Goal: Task Accomplishment & Management: Manage account settings

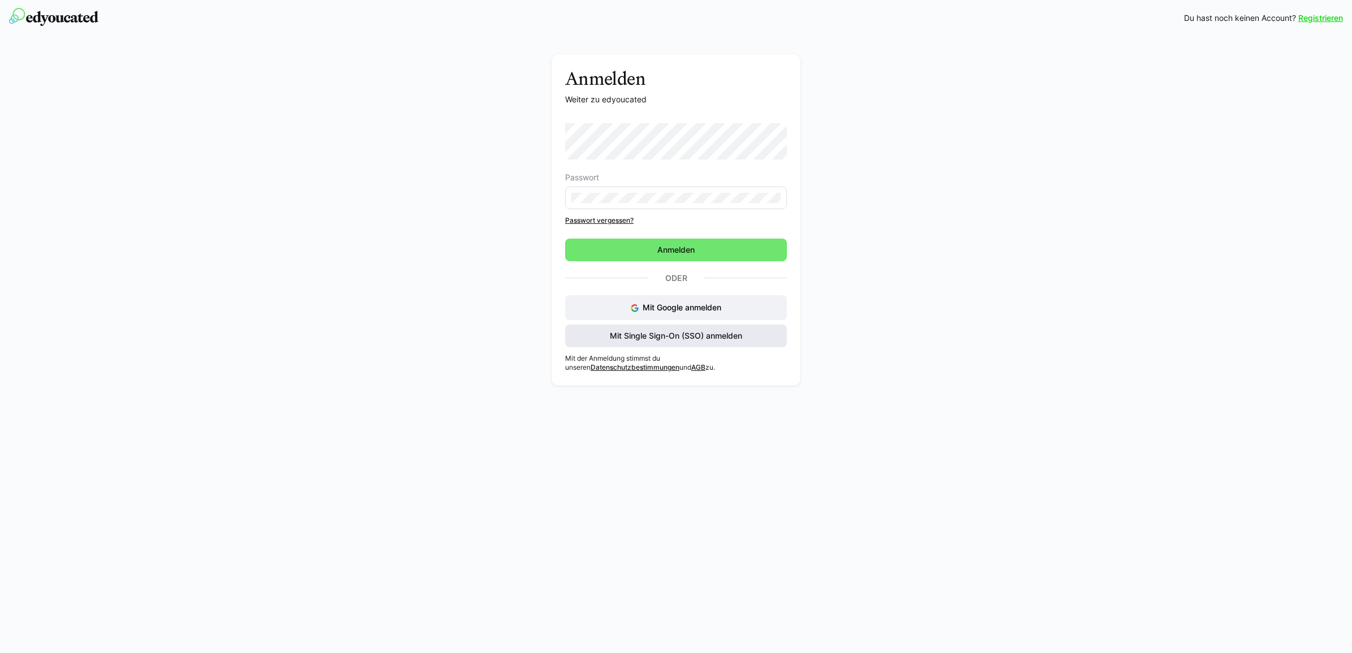
click at [673, 340] on span "Mit Single Sign-On (SSO) anmelden" at bounding box center [676, 335] width 136 height 11
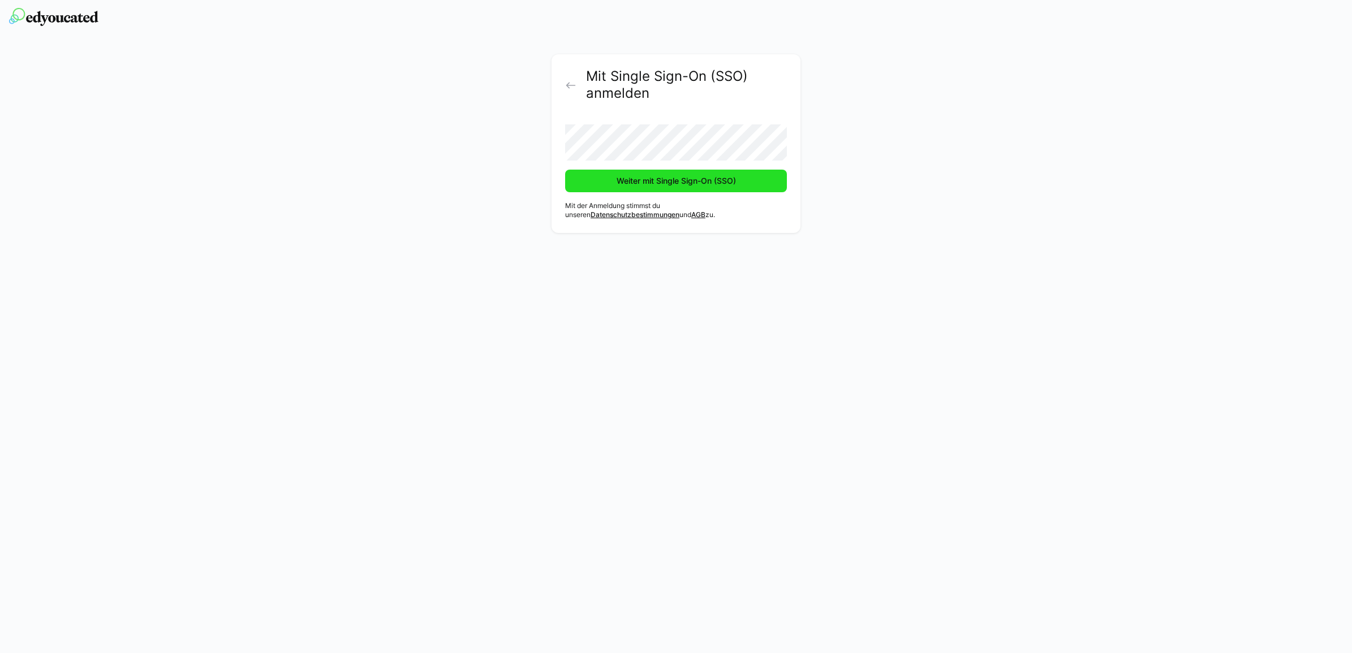
click at [601, 191] on span "Weiter mit Single Sign-On (SSO)" at bounding box center [676, 181] width 222 height 23
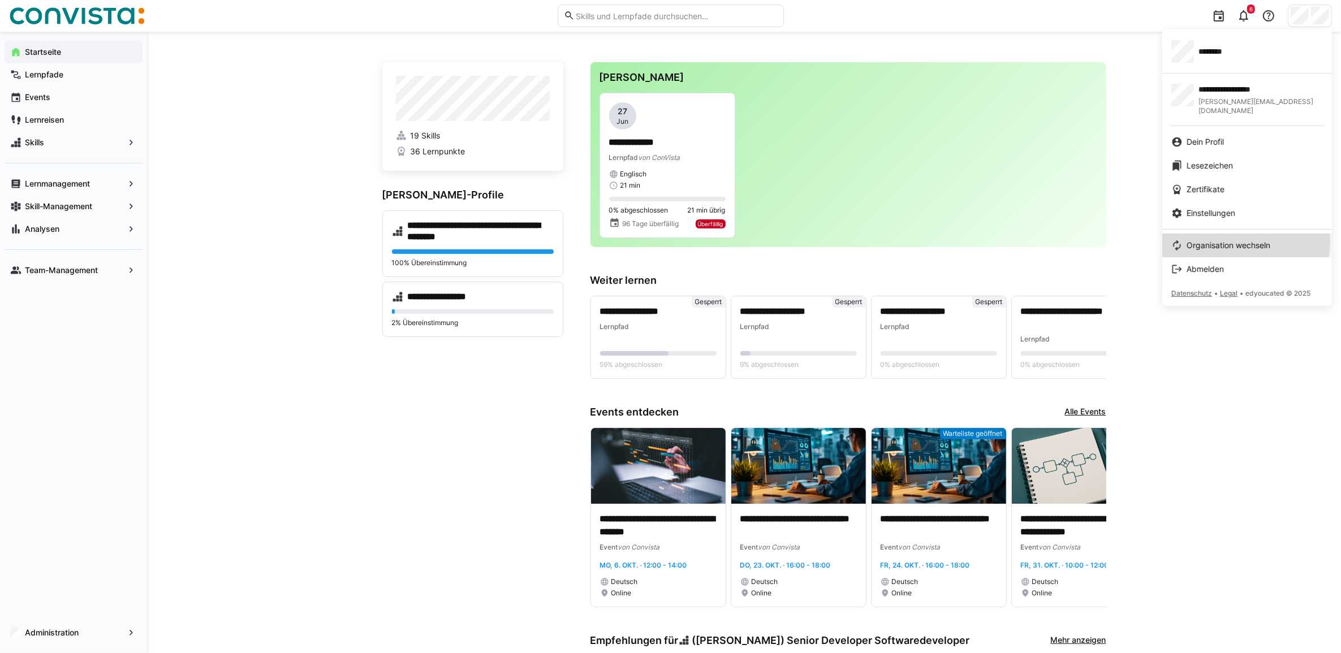
click at [1235, 240] on span "Organisation wechseln" at bounding box center [1228, 245] width 84 height 11
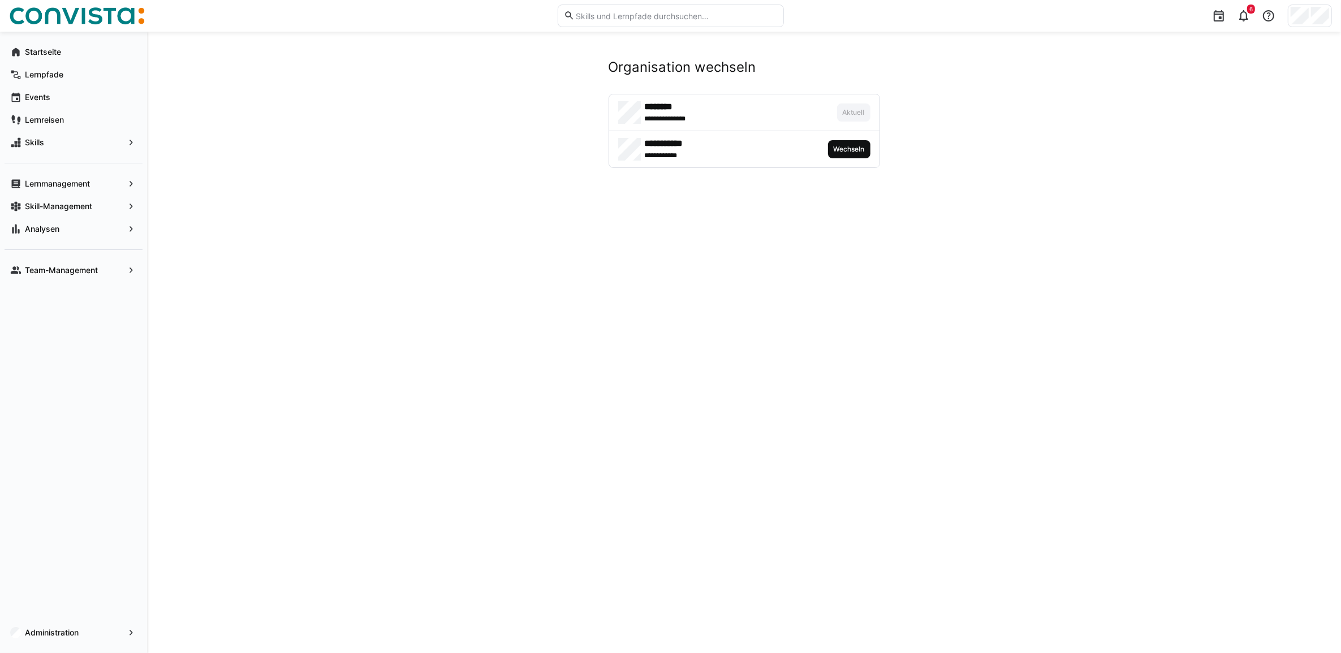
click at [840, 149] on span "Wechseln" at bounding box center [848, 149] width 33 height 9
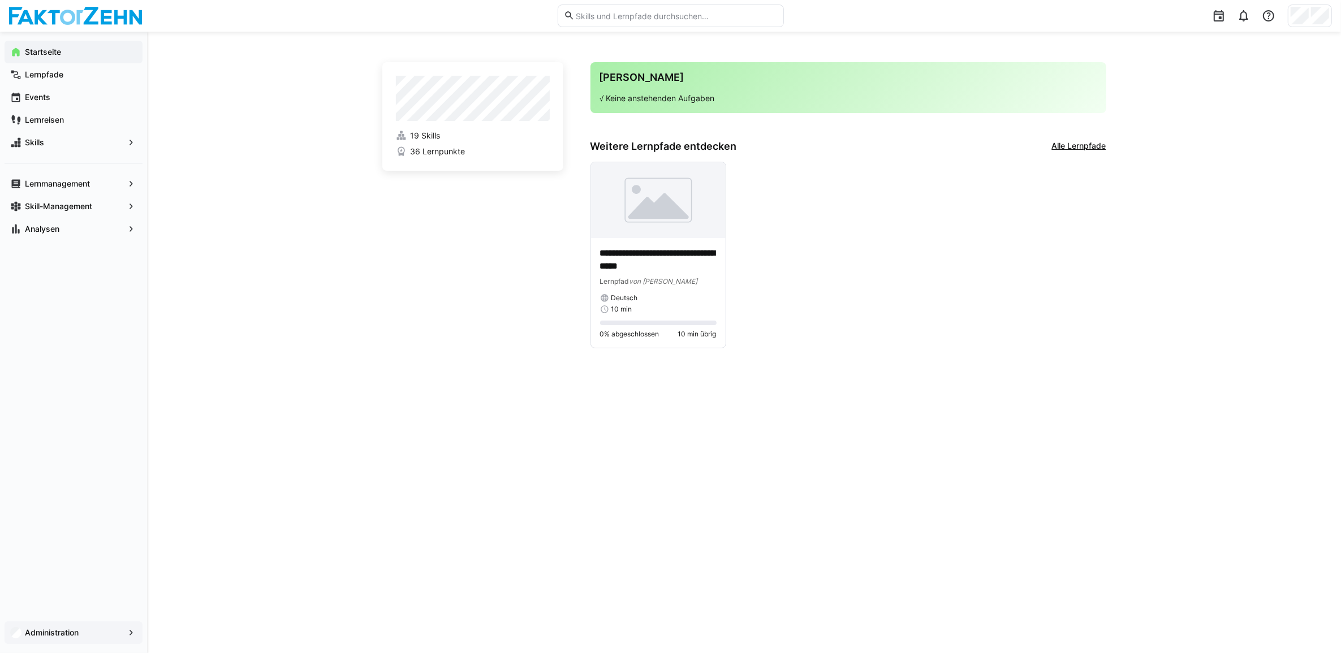
click at [0, 0] on app-navigation-label "Administration" at bounding box center [0, 0] width 0 height 0
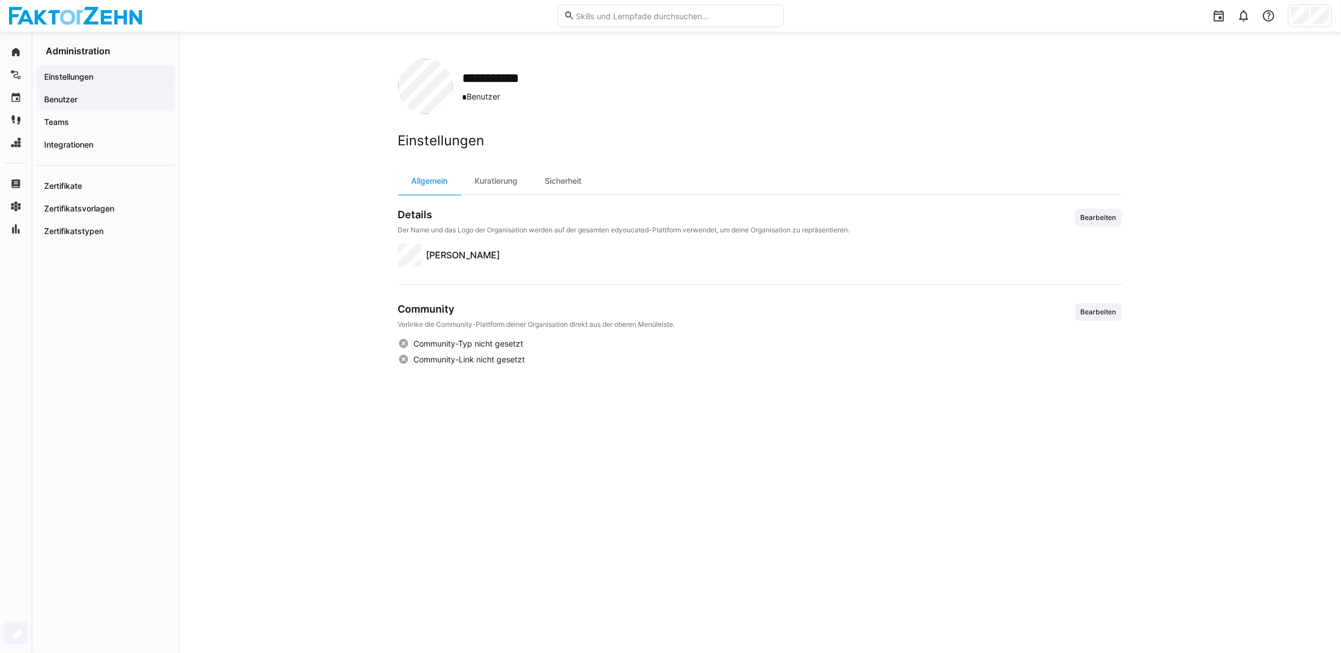
click at [87, 100] on span "Benutzer" at bounding box center [105, 99] width 126 height 11
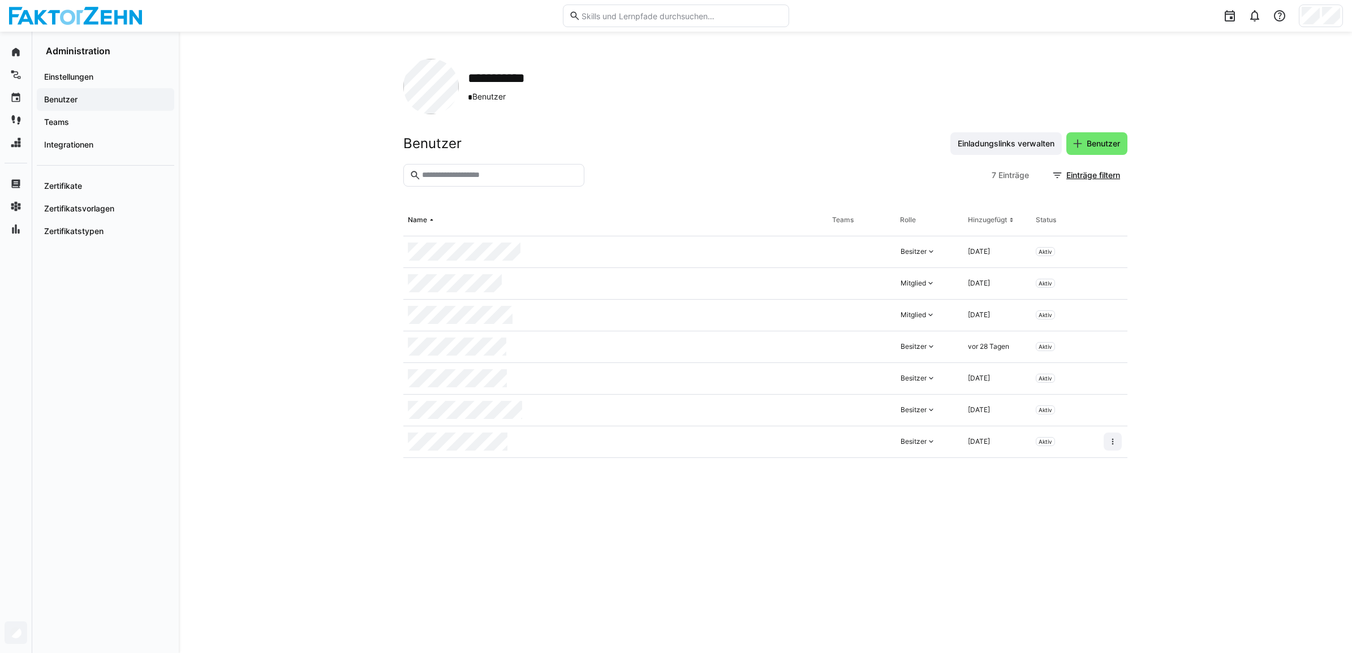
click at [623, 443] on div at bounding box center [615, 442] width 424 height 32
click at [1113, 448] on span at bounding box center [1112, 442] width 18 height 18
click at [782, 527] on eds-table "Name Teams Rolle Hinzugefügt Status Besitzer [DATE] Aktiv Mitglied [DATE] Aktiv…" at bounding box center [765, 415] width 724 height 421
click at [1120, 446] on span at bounding box center [1112, 442] width 18 height 18
click at [1097, 146] on span "Benutzer" at bounding box center [1103, 143] width 37 height 11
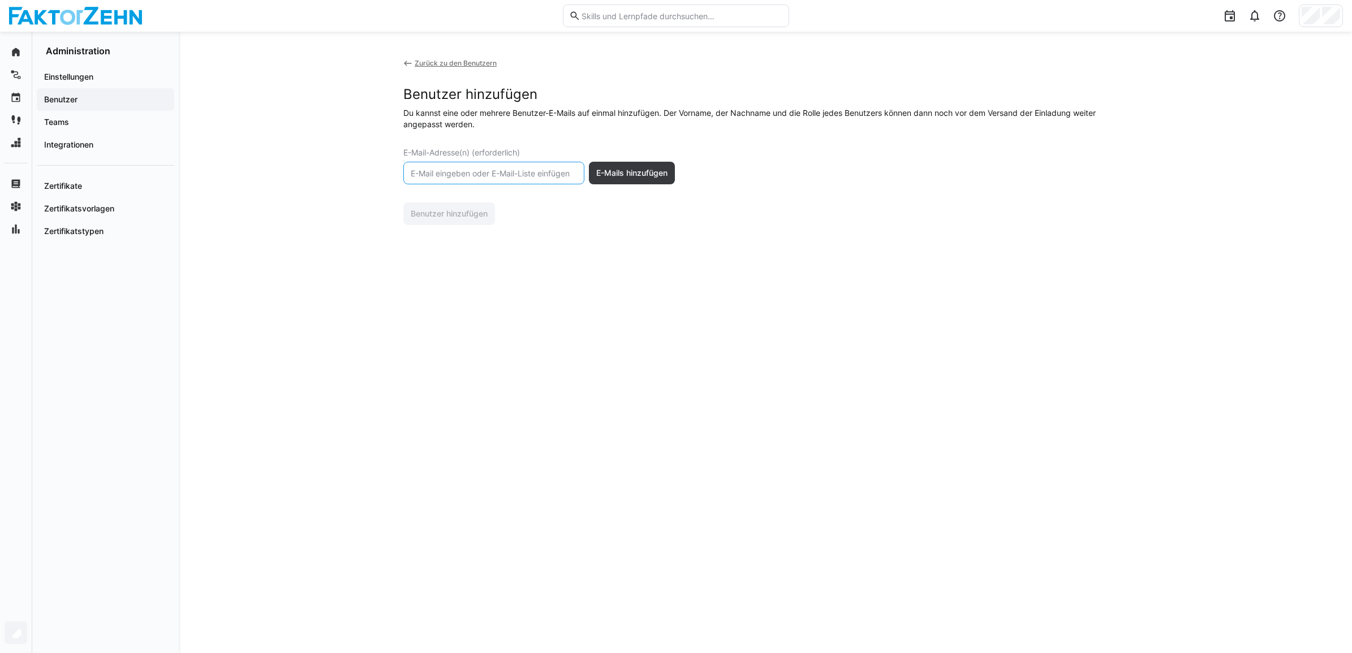
click at [484, 174] on input "text" at bounding box center [493, 173] width 169 height 10
click at [479, 174] on input "[EMAIL_ADDRESS][DOMAIN_NAME]" at bounding box center [493, 173] width 169 height 10
type input "[EMAIL_ADDRESS][DOMAIN_NAME]"
click at [624, 179] on span "E-Mails hinzufügen" at bounding box center [632, 173] width 86 height 23
click at [772, 236] on input "text" at bounding box center [790, 237] width 89 height 9
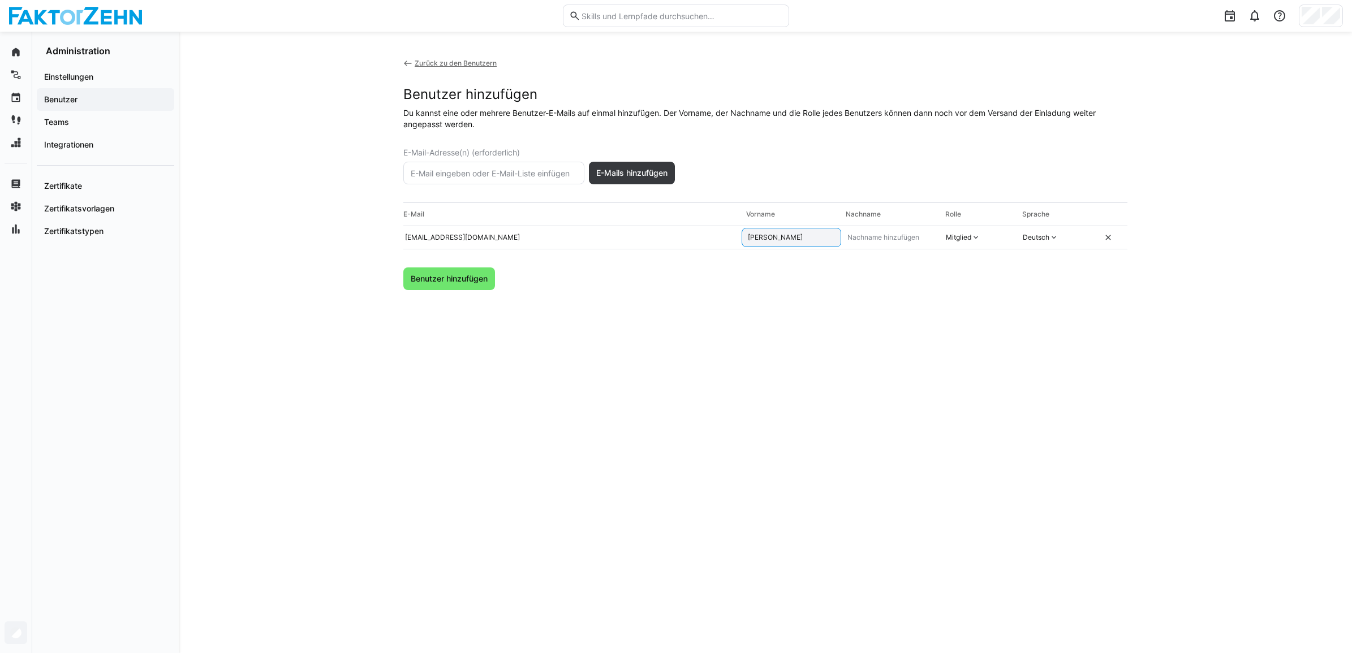
type input "[PERSON_NAME]"
type input "Dicker"
click at [727, 310] on div "Zurück zu den Benutzern Benutzer hinzufügen Du kannst eine oder mehrere Benutze…" at bounding box center [765, 342] width 724 height 567
click at [970, 236] on div "Mitglied" at bounding box center [958, 237] width 25 height 9
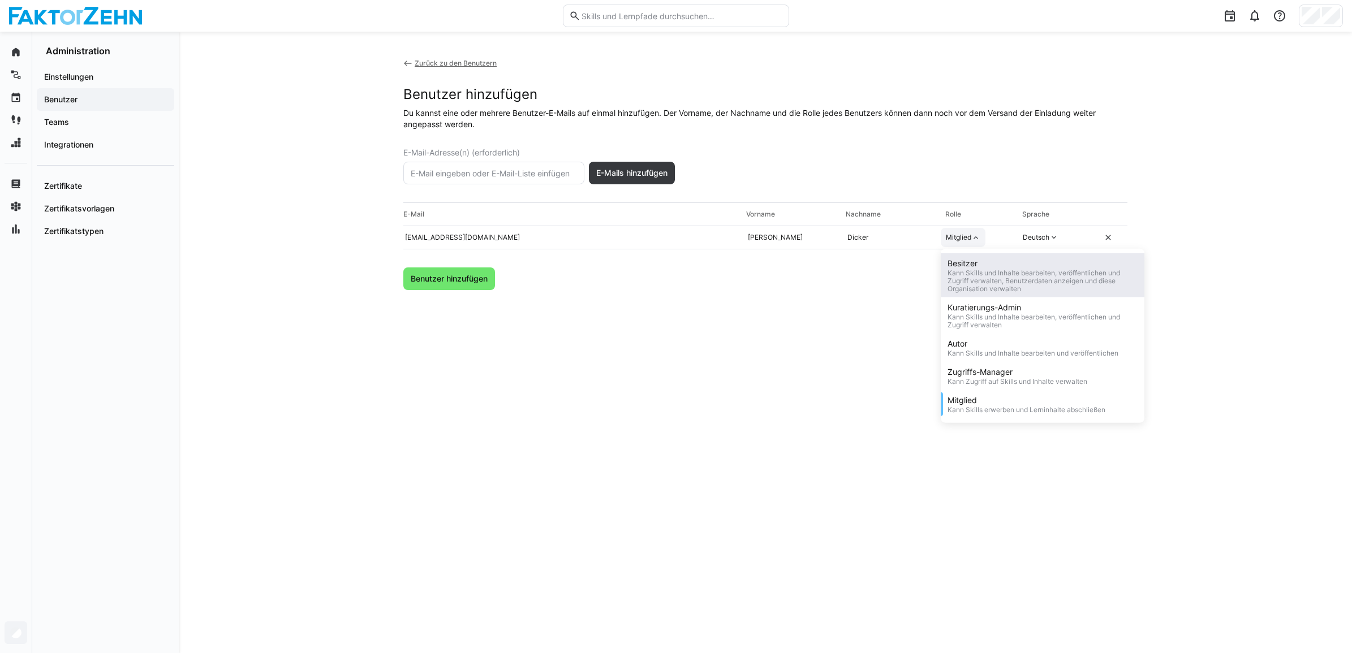
click at [980, 274] on div "Kann Skills und Inhalte bearbeiten, veröffentlichen und Zugriff verwalten, Benu…" at bounding box center [1042, 281] width 190 height 24
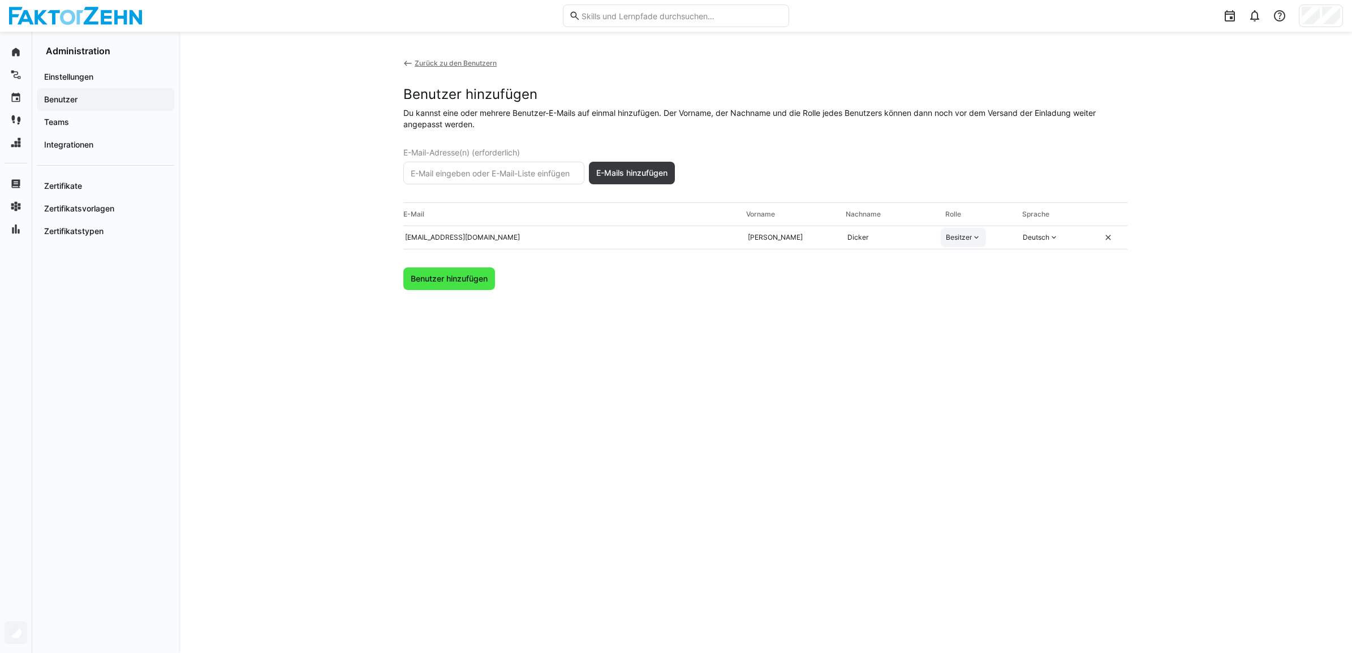
click at [473, 284] on span "Benutzer hinzufügen" at bounding box center [449, 278] width 80 height 11
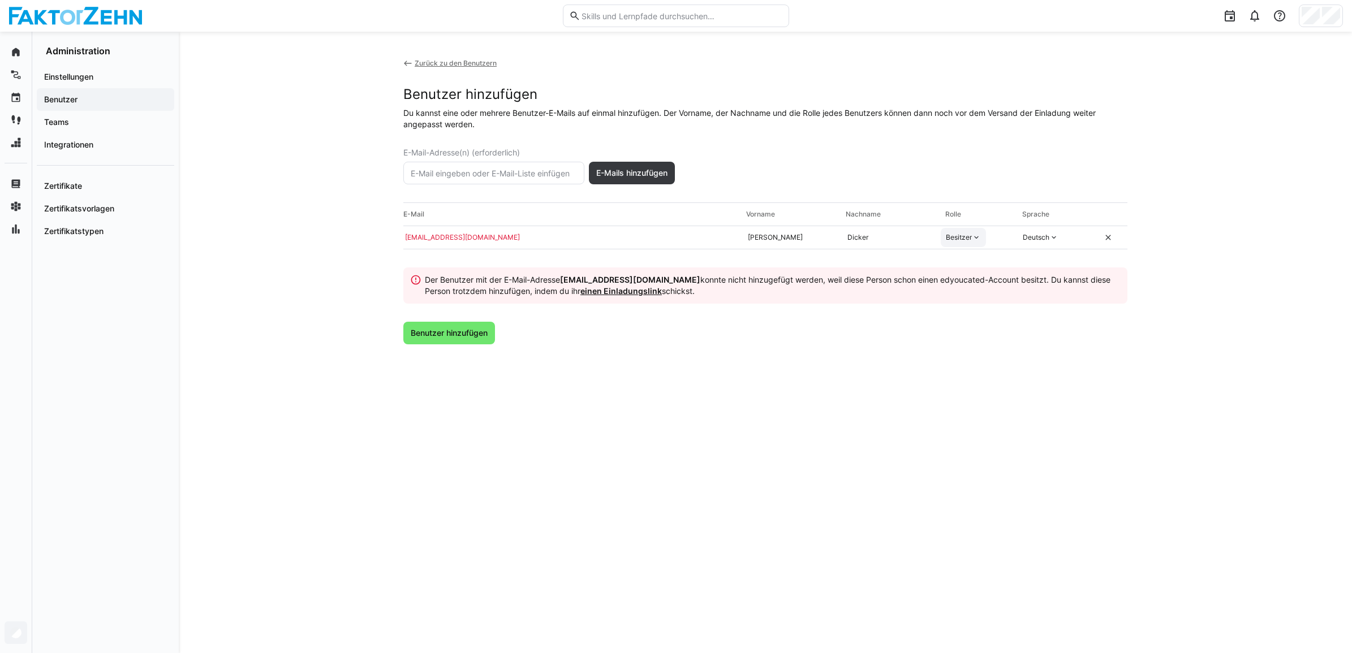
click at [459, 62] on div "Zurück zu den Benutzern" at bounding box center [456, 63] width 82 height 9
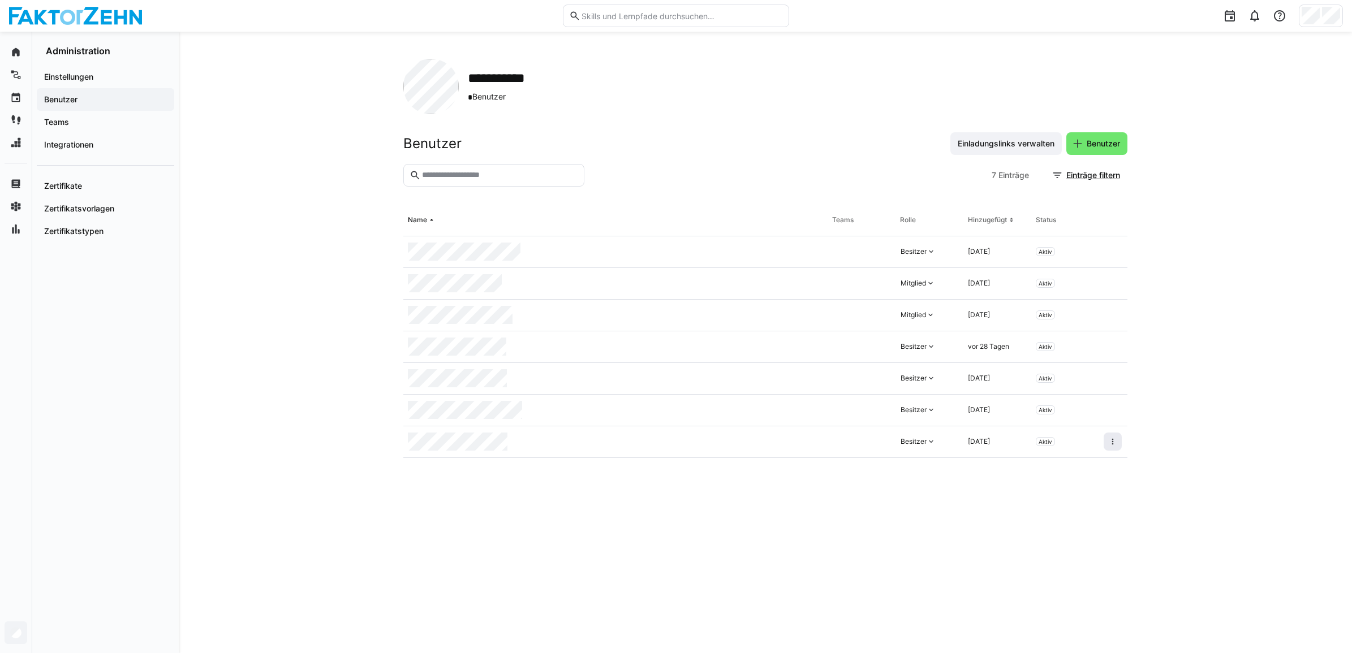
click at [1117, 443] on eds-icon at bounding box center [1112, 441] width 9 height 9
click at [1055, 493] on div "Benutzer aus Organisation entfernen" at bounding box center [1055, 490] width 118 height 9
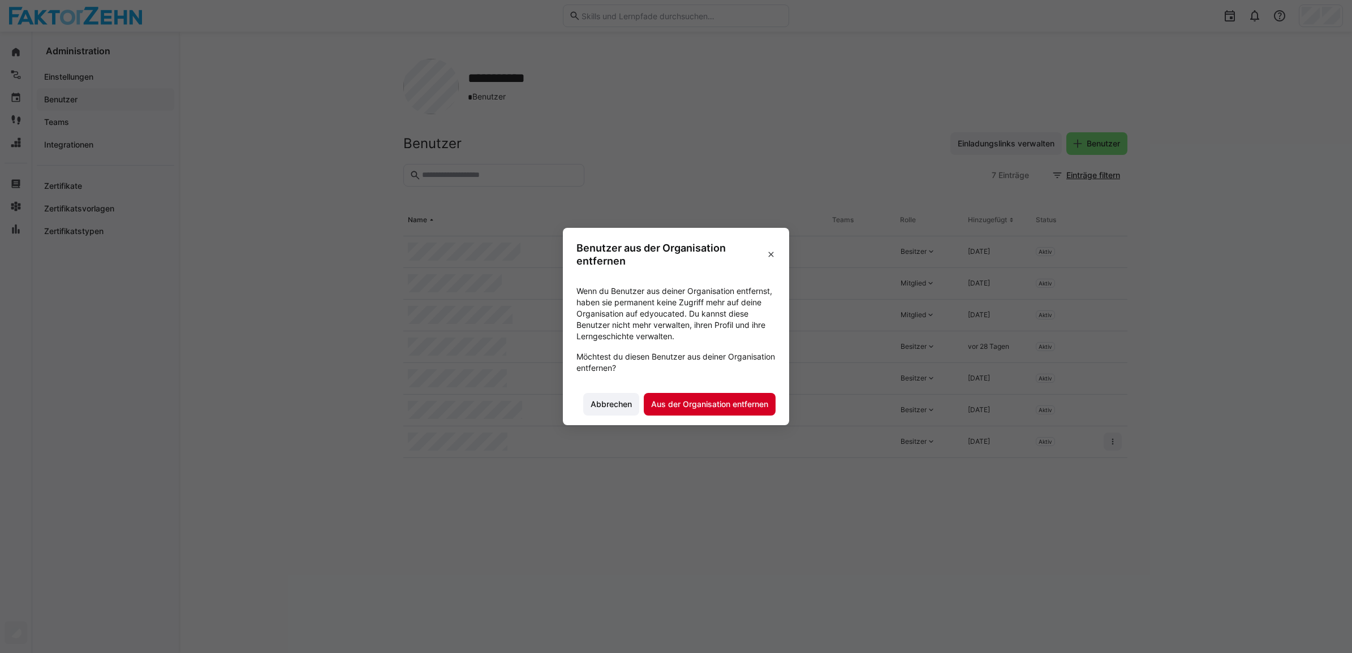
click at [690, 400] on span "Aus der Organisation entfernen" at bounding box center [709, 404] width 120 height 11
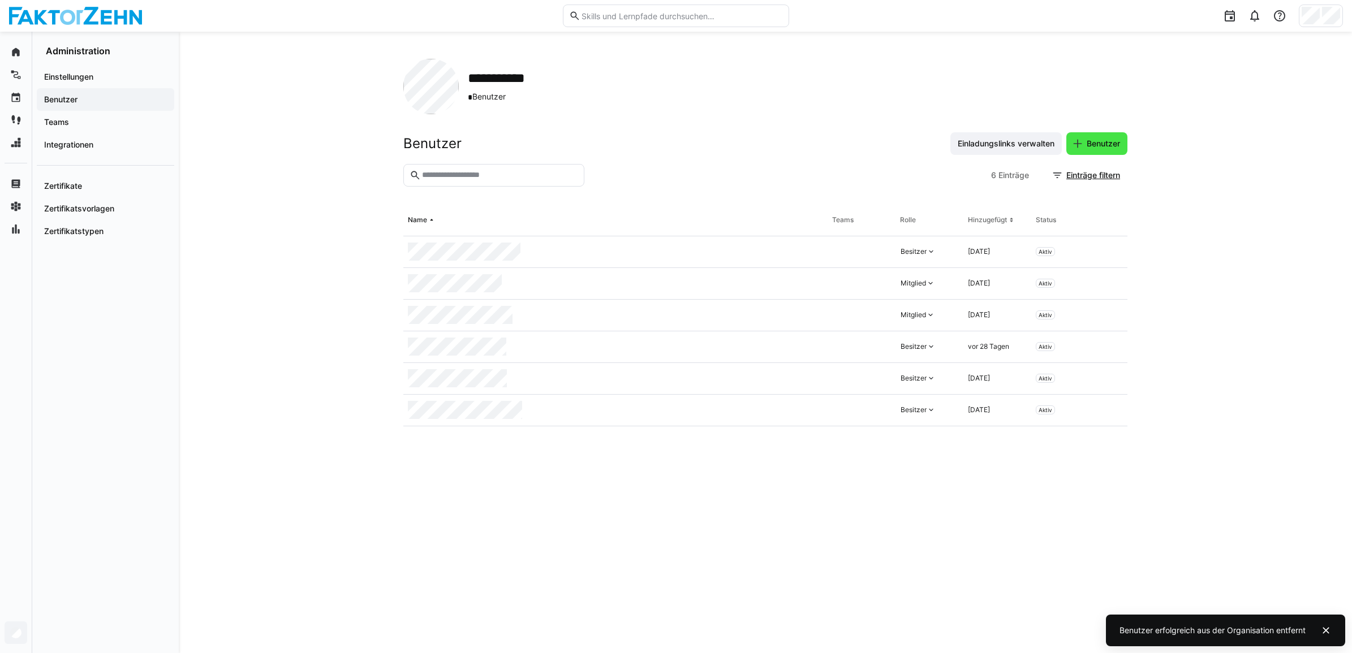
click at [1116, 140] on span "Benutzer" at bounding box center [1103, 143] width 37 height 11
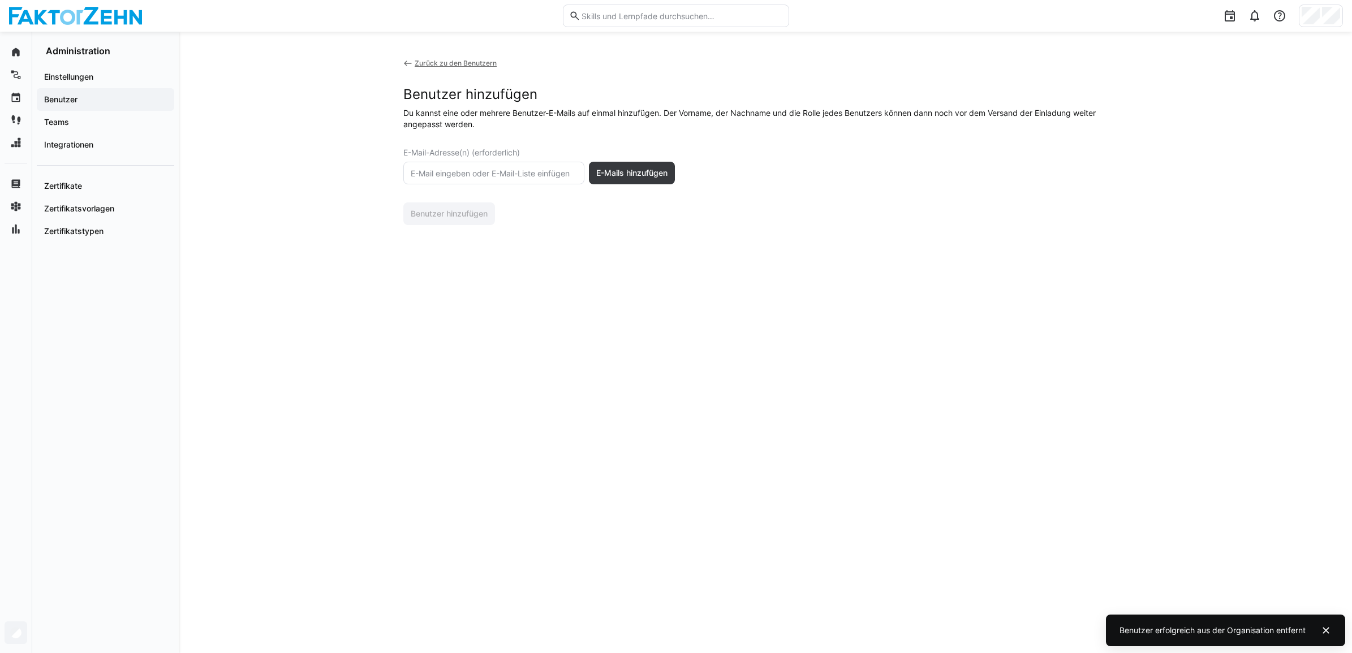
click at [460, 173] on input "text" at bounding box center [493, 173] width 169 height 10
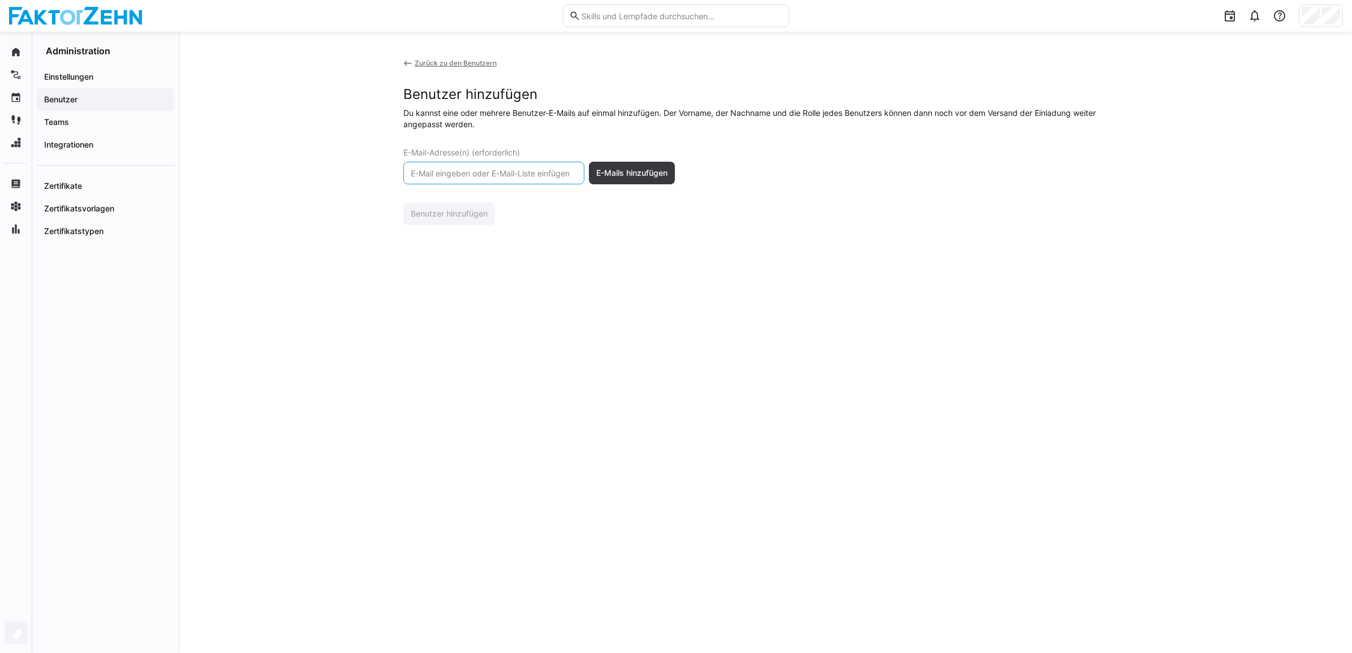
click at [472, 169] on input "text" at bounding box center [493, 173] width 169 height 10
type input "[EMAIL_ADDRESS][DOMAIN_NAME]"
click at [642, 167] on span "E-Mails hinzufügen" at bounding box center [631, 172] width 75 height 11
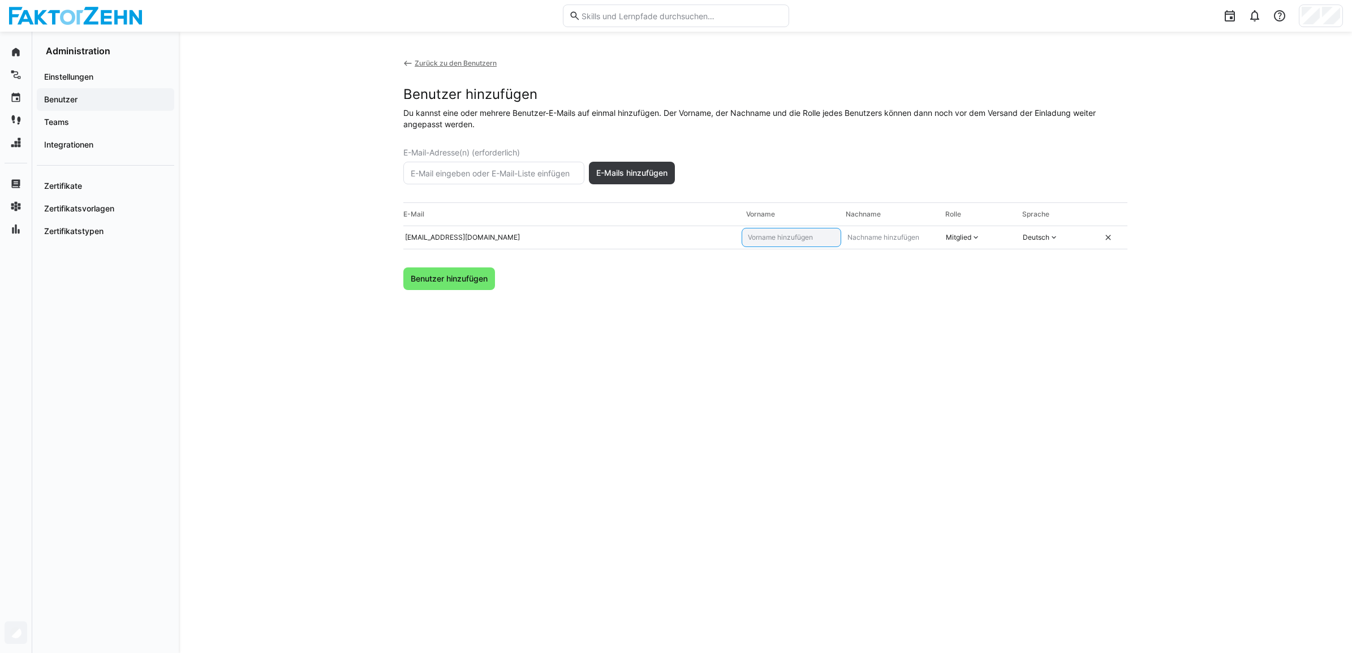
click at [792, 240] on input "text" at bounding box center [790, 237] width 89 height 9
type input "[PERSON_NAME]"
type input "Dicker"
click at [429, 290] on span "Benutzer hinzufügen" at bounding box center [449, 278] width 92 height 23
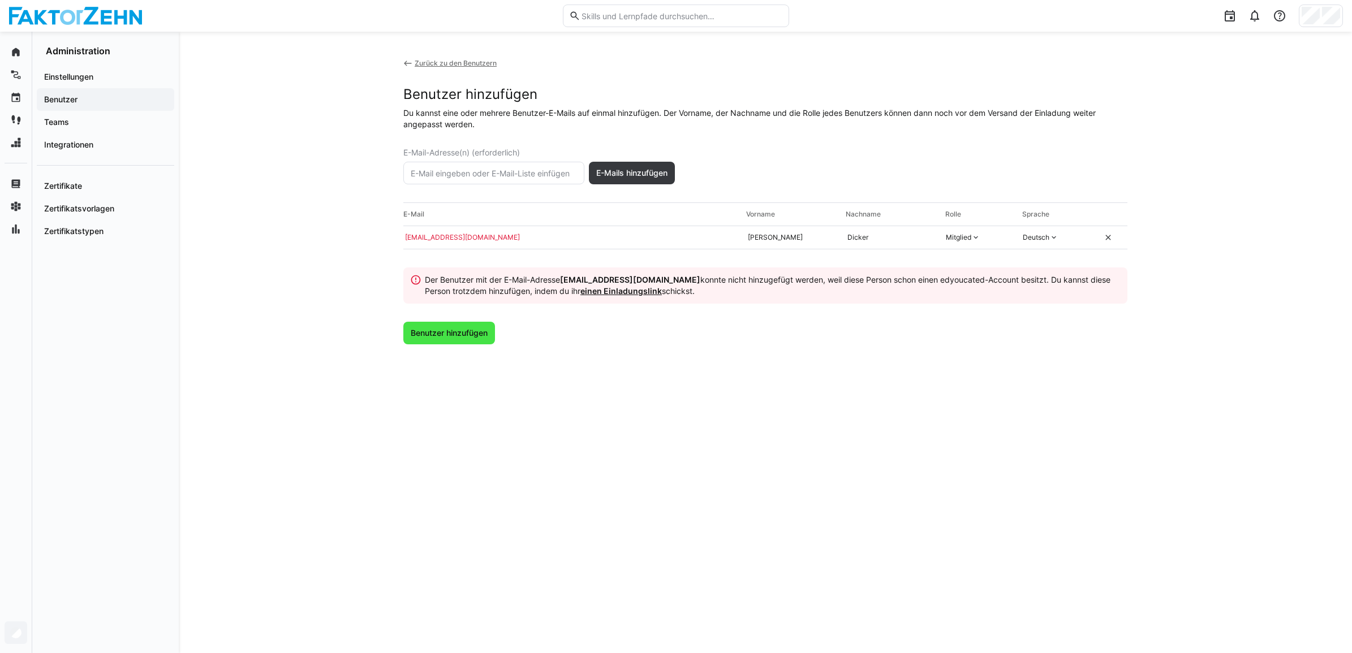
click at [462, 334] on span "Benutzer hinzufügen" at bounding box center [449, 332] width 80 height 11
click at [948, 239] on div "Mitglied" at bounding box center [958, 237] width 25 height 9
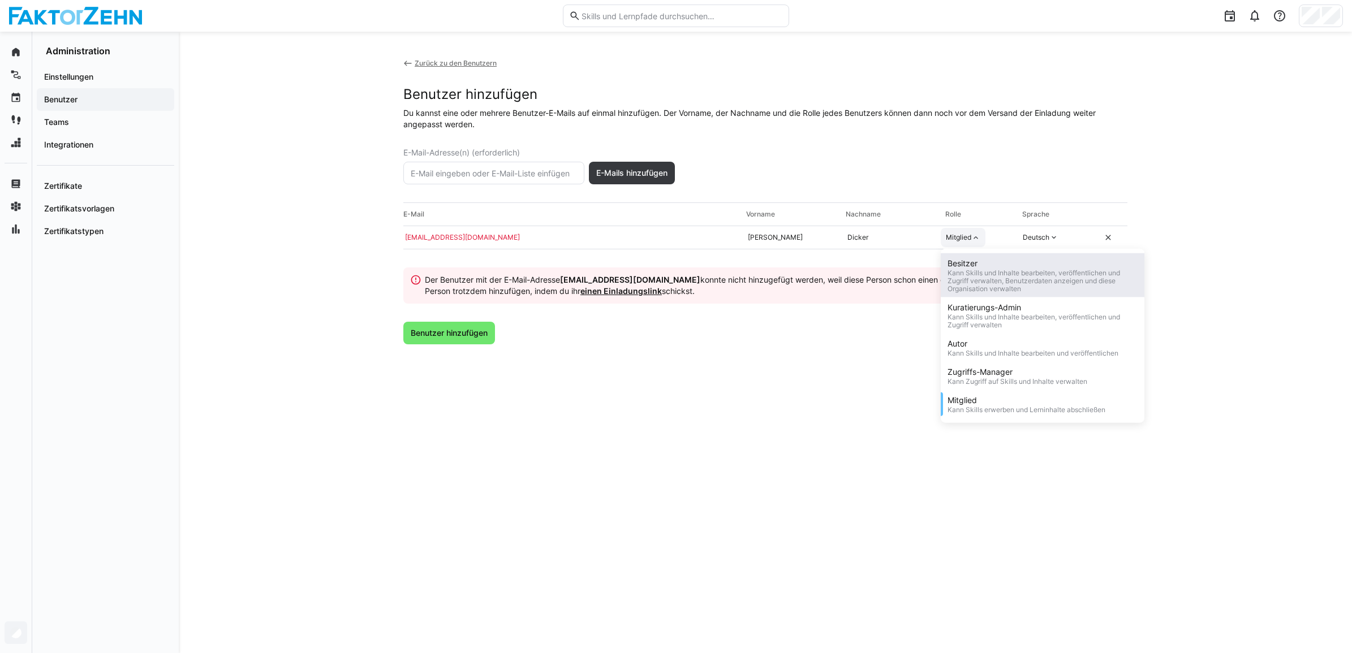
click at [974, 274] on div "Kann Skills und Inhalte bearbeiten, veröffentlichen und Zugriff verwalten, Benu…" at bounding box center [1042, 281] width 190 height 24
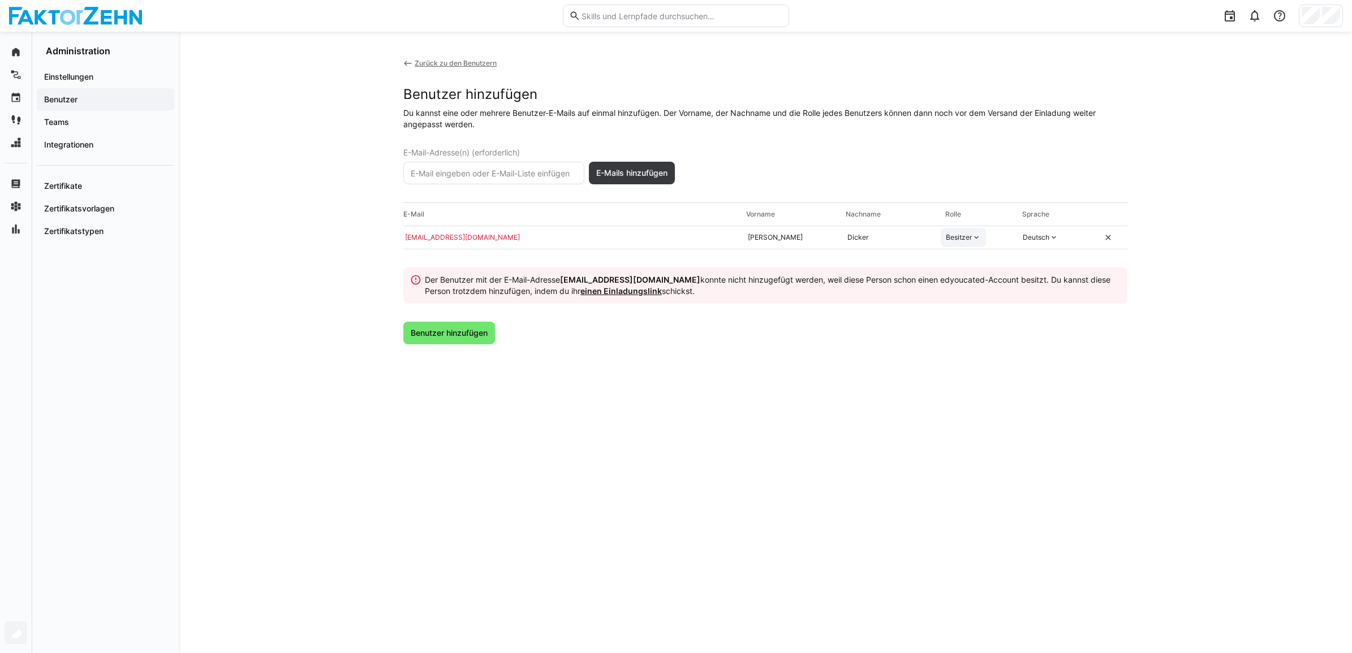
click at [651, 290] on link "einen Einladungslink" at bounding box center [620, 291] width 81 height 10
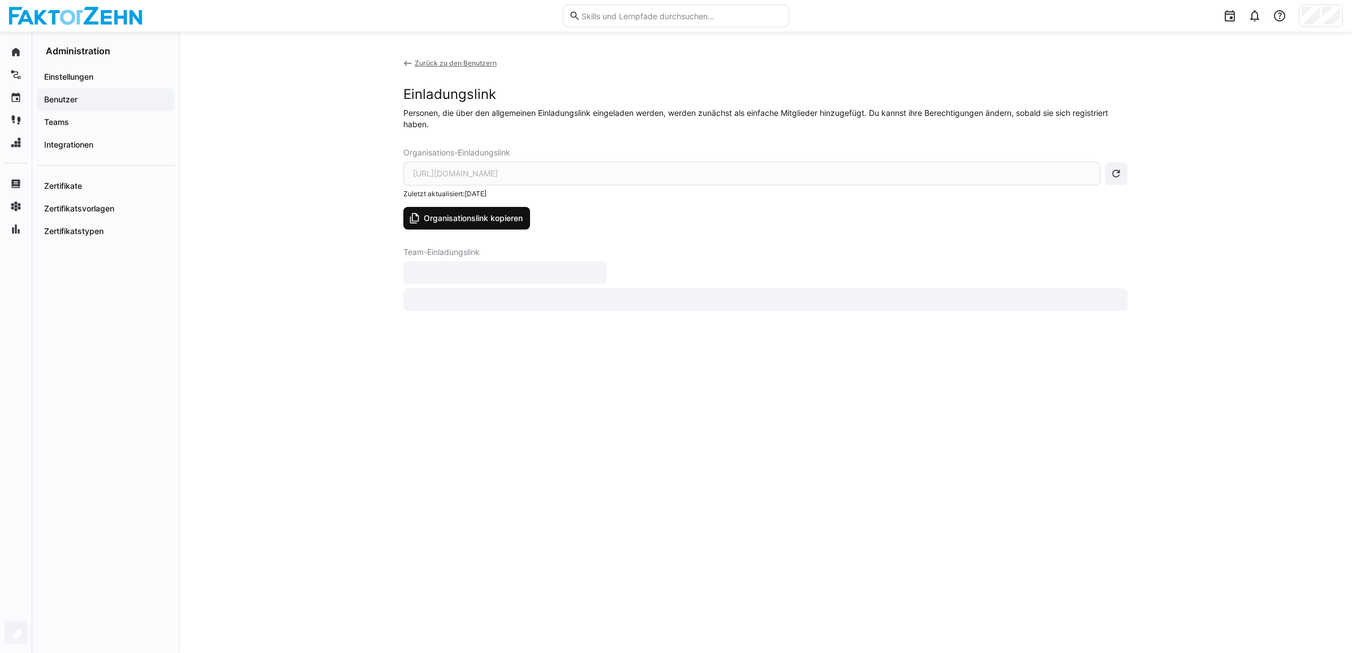
click at [490, 218] on span "Organisationslink kopieren" at bounding box center [473, 218] width 102 height 11
click at [69, 92] on div "Benutzer" at bounding box center [105, 99] width 137 height 23
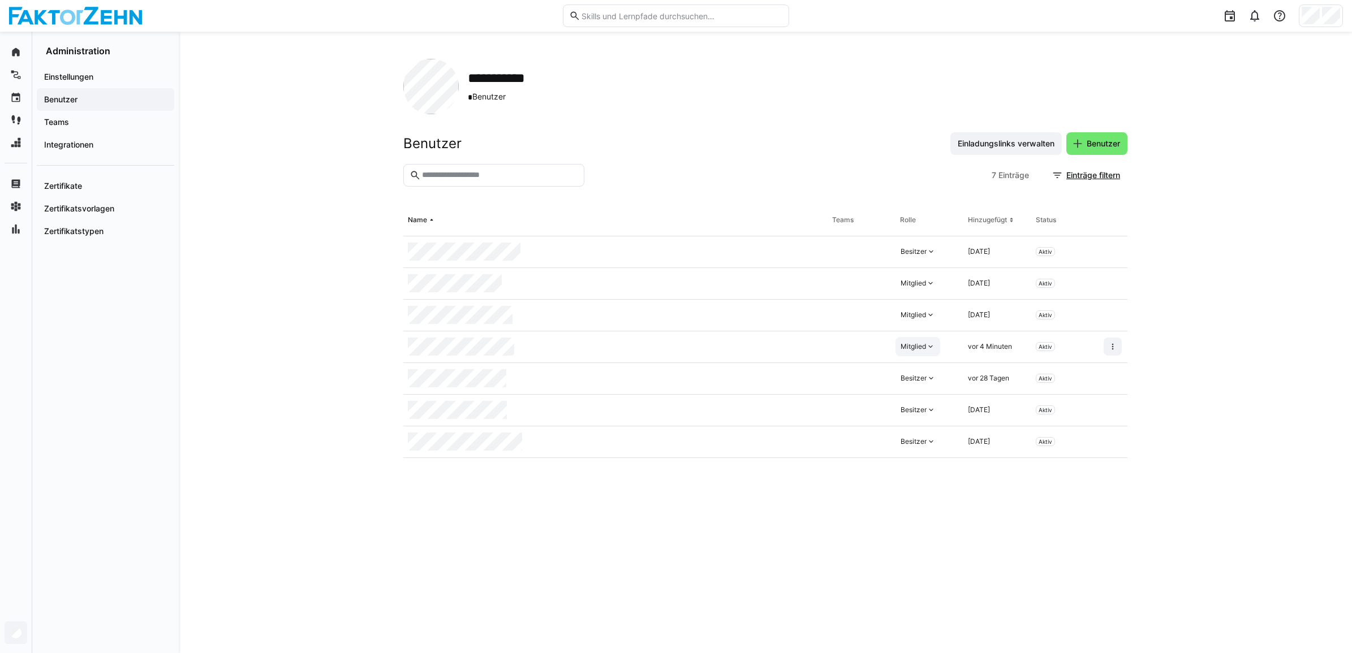
click at [916, 346] on div "Mitglied" at bounding box center [912, 346] width 25 height 9
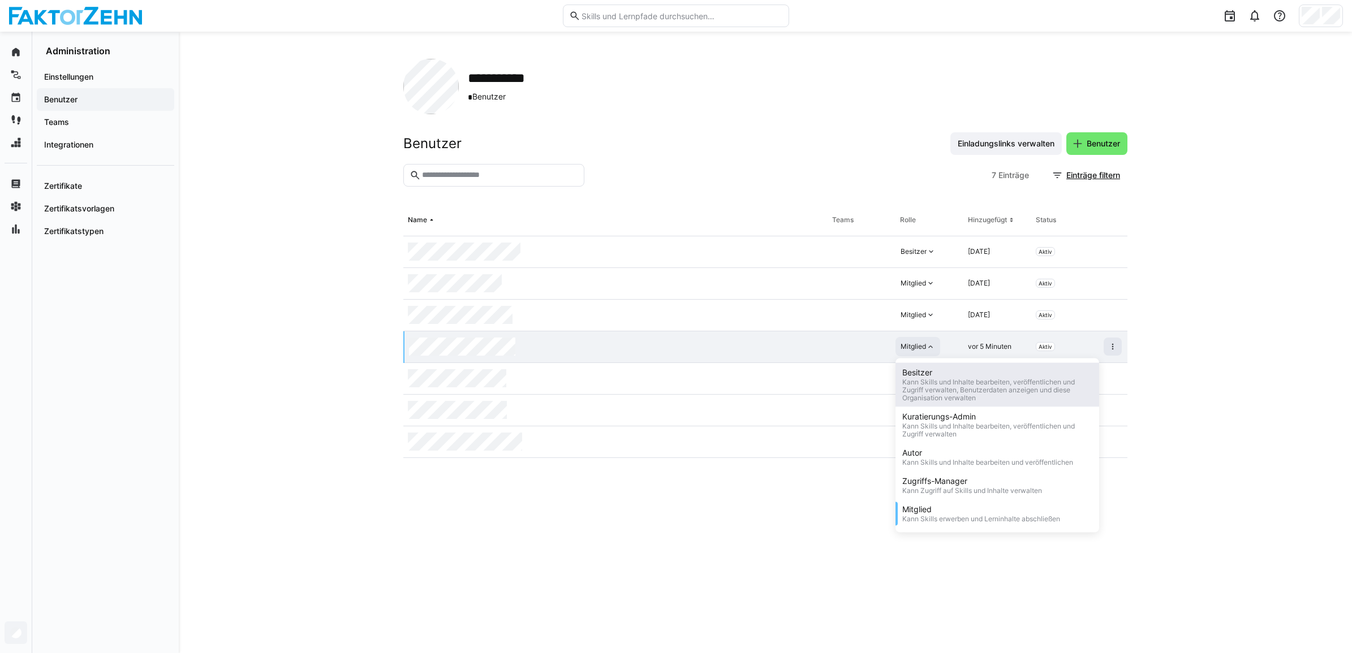
click at [931, 379] on div "Kann Skills und Inhalte bearbeiten, veröffentlichen und Zugriff verwalten, Benu…" at bounding box center [997, 390] width 190 height 24
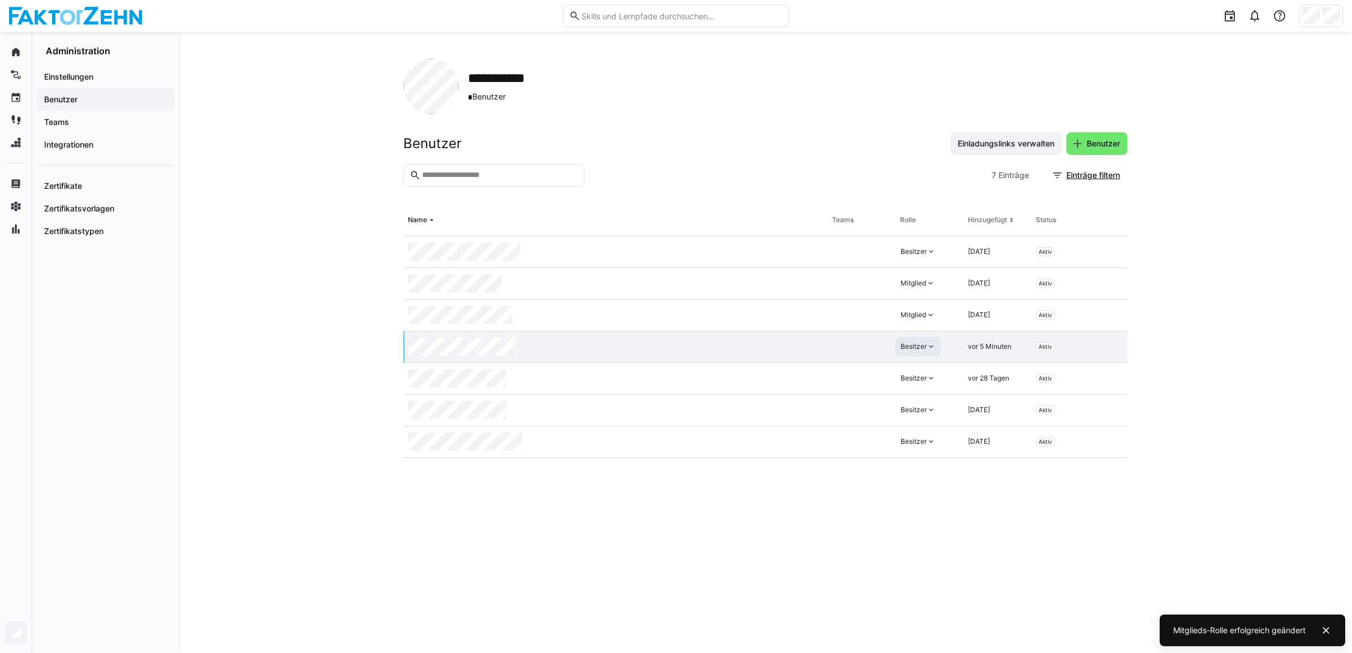
click at [789, 559] on eds-table "Name Teams Rolle Hinzugefügt Status Besitzer 31.07.2025 Aktiv Mitglied 20.08.20…" at bounding box center [765, 415] width 724 height 421
click at [546, 518] on eds-table "Name Teams Rolle Hinzugefügt Status Besitzer 31.07.2025 Aktiv Mitglied 20.08.20…" at bounding box center [765, 415] width 724 height 421
